Goal: Use online tool/utility: Use online tool/utility

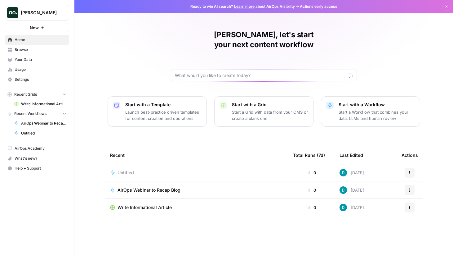
click at [229, 124] on div "[PERSON_NAME], let's start your next content workflow Start with a Template Lau…" at bounding box center [263, 127] width 379 height 255
click at [123, 169] on span "Untitled" at bounding box center [126, 172] width 16 height 6
click at [123, 160] on div "Ready to win AI search? Learn more about AirOps Visibility Actions early access…" at bounding box center [263, 127] width 379 height 255
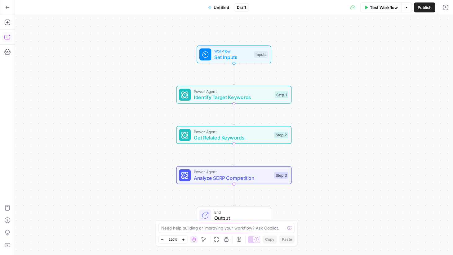
click at [7, 38] on icon "button" at bounding box center [7, 38] width 2 height 0
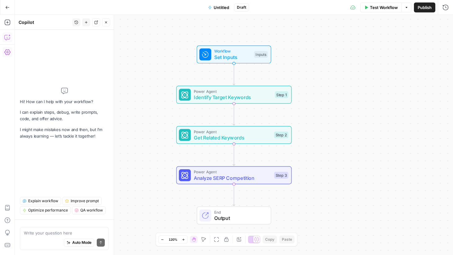
click at [7, 54] on icon "button" at bounding box center [7, 52] width 6 height 6
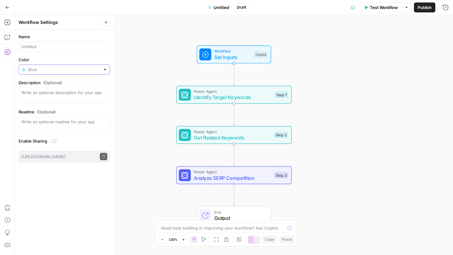
click at [68, 68] on input "Color" at bounding box center [64, 69] width 72 height 6
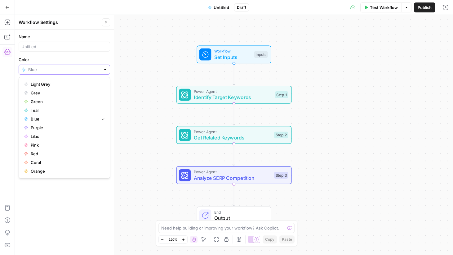
click at [68, 68] on input "Color" at bounding box center [64, 69] width 72 height 6
type input "Blue"
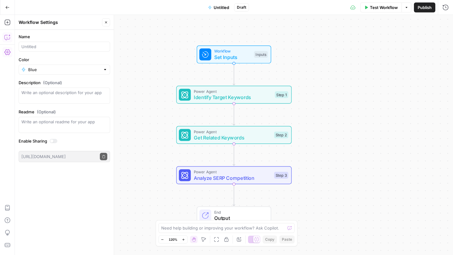
click at [6, 37] on icon "button" at bounding box center [7, 37] width 6 height 6
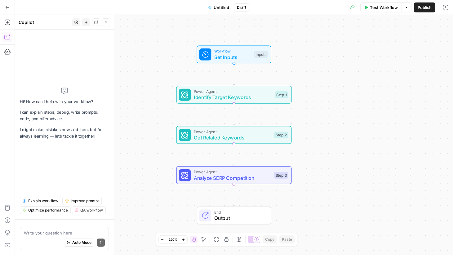
drag, startPoint x: 36, startPoint y: 100, endPoint x: 62, endPoint y: 161, distance: 66.1
click at [62, 161] on div "Hi! How can I help with your workflow? I can explain steps, debug, write prompt…" at bounding box center [64, 113] width 89 height 157
click at [71, 152] on div "Hi! How can I help with your workflow? I can explain steps, debug, write prompt…" at bounding box center [64, 113] width 89 height 157
drag, startPoint x: 30, startPoint y: 123, endPoint x: 36, endPoint y: 141, distance: 19.5
click at [36, 141] on div "Hi! How can I help with your workflow? I can explain steps, debug, write prompt…" at bounding box center [64, 113] width 89 height 157
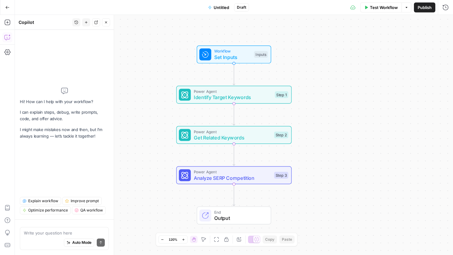
click at [36, 141] on div "Hi! How can I help with your workflow? I can explain steps, debug, write prompt…" at bounding box center [64, 113] width 89 height 157
